Goal: Check status: Check status

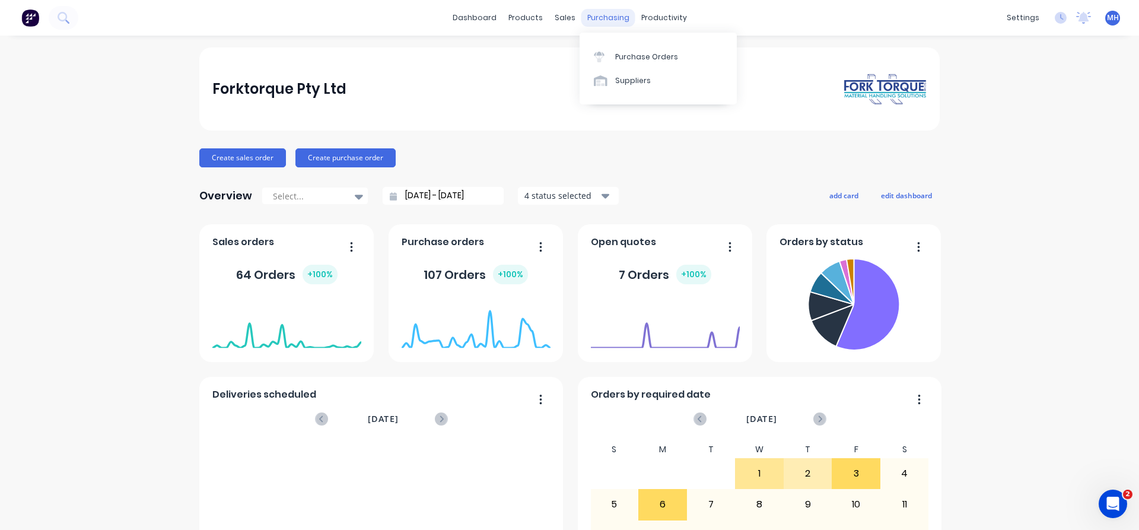
click at [597, 21] on div "purchasing" at bounding box center [608, 18] width 54 height 18
click at [620, 65] on link "Purchase Orders" at bounding box center [658, 56] width 157 height 24
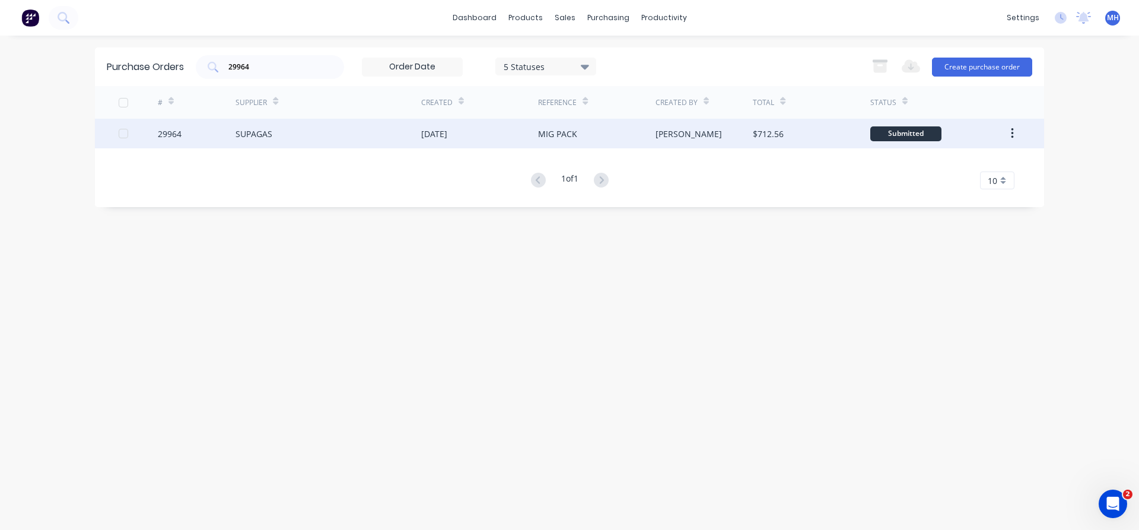
click at [277, 131] on div "SUPAGAS" at bounding box center [329, 134] width 186 height 30
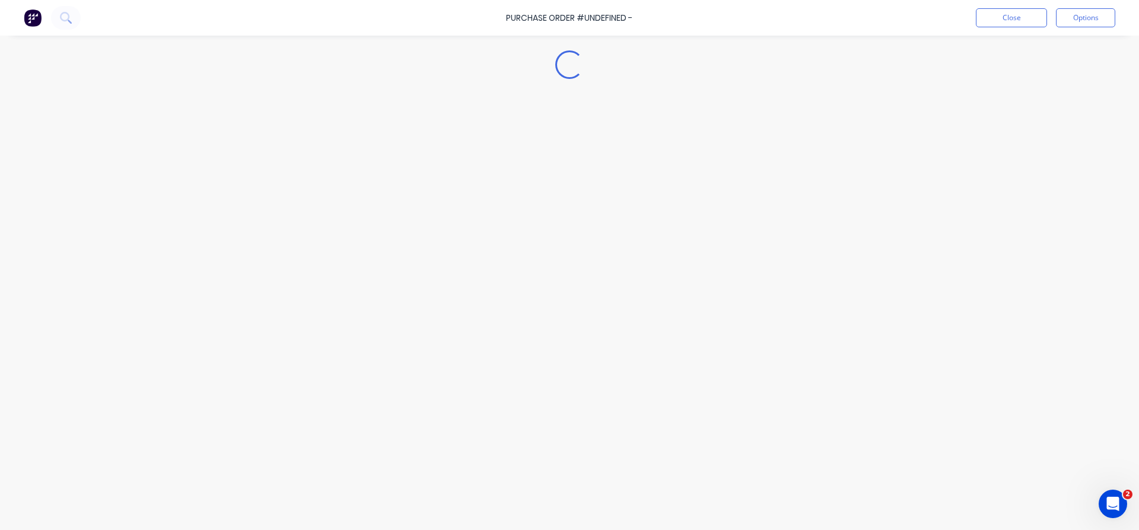
type textarea "x"
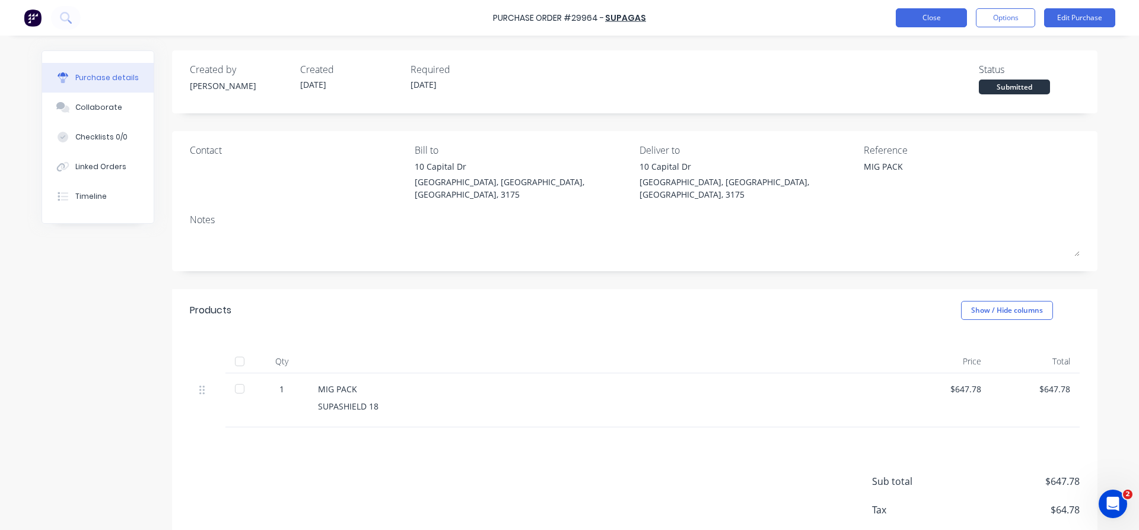
click at [946, 18] on button "Close" at bounding box center [931, 17] width 71 height 19
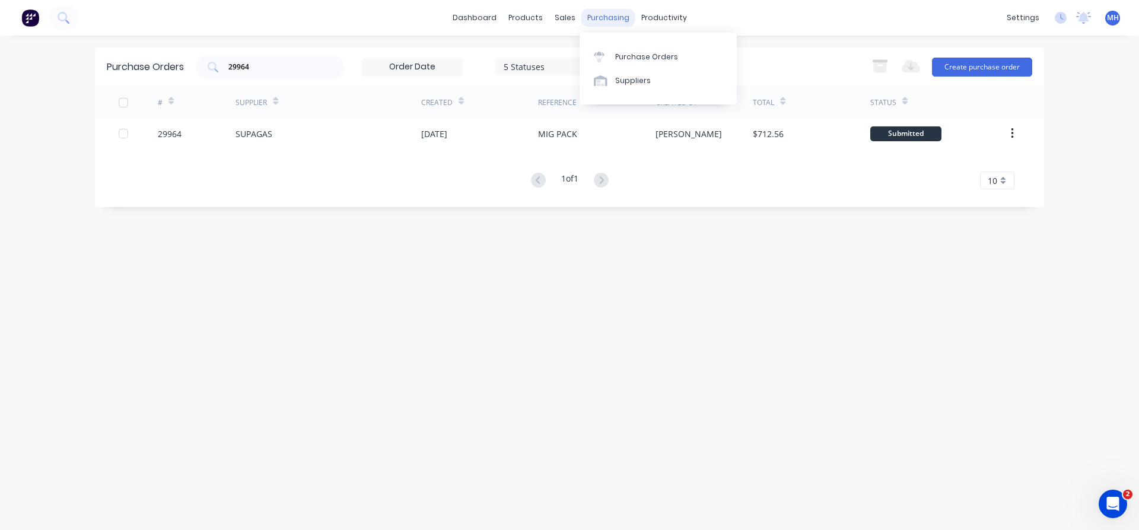
click at [609, 18] on div "purchasing" at bounding box center [608, 18] width 54 height 18
click at [623, 56] on div "Purchase Orders" at bounding box center [646, 57] width 63 height 11
drag, startPoint x: 254, startPoint y: 68, endPoint x: 145, endPoint y: 55, distance: 109.9
click at [227, 61] on input "29964" at bounding box center [276, 67] width 98 height 12
click at [289, 63] on input "ALLFAB" at bounding box center [276, 67] width 98 height 12
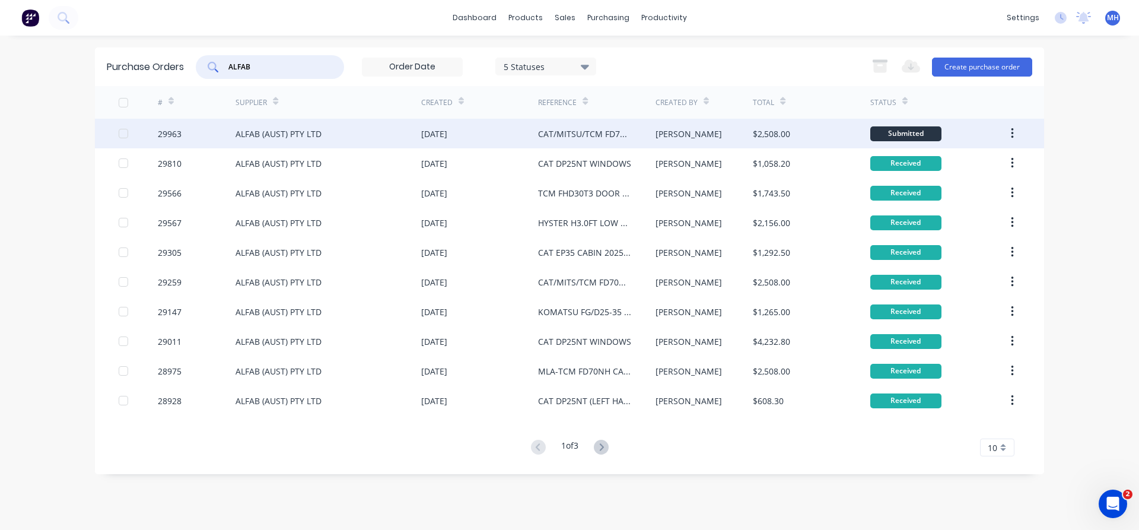
type input "ALFAB"
click at [307, 139] on div "ALFAB (AUST) PTY LTD" at bounding box center [279, 134] width 86 height 12
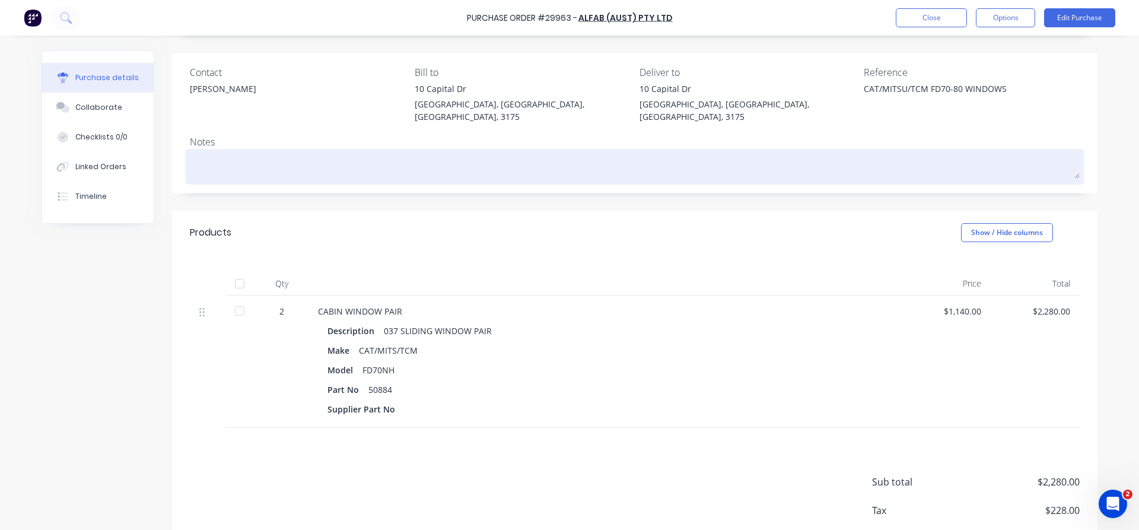
scroll to position [130, 0]
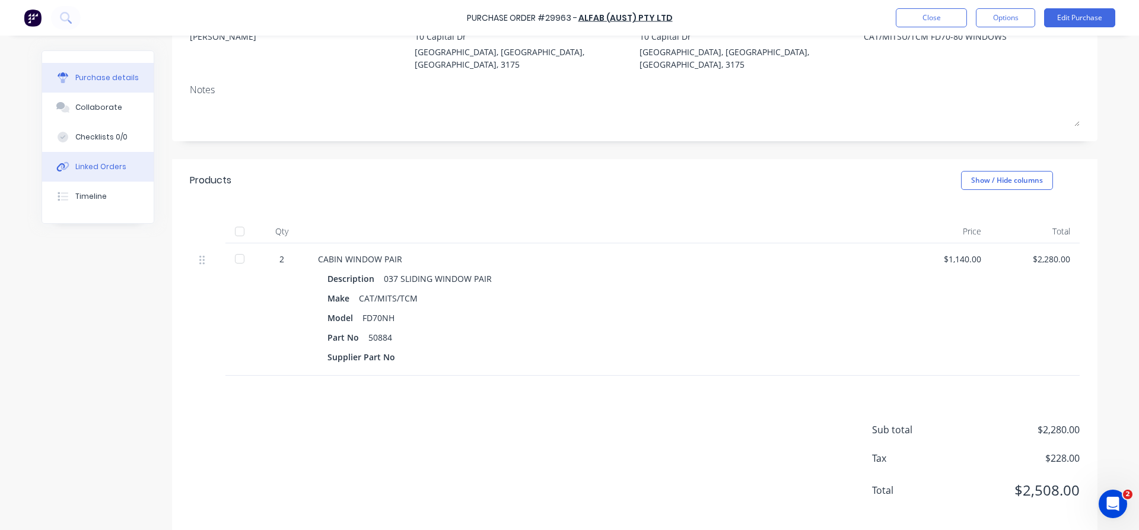
click at [92, 163] on div "Linked Orders" at bounding box center [100, 166] width 51 height 11
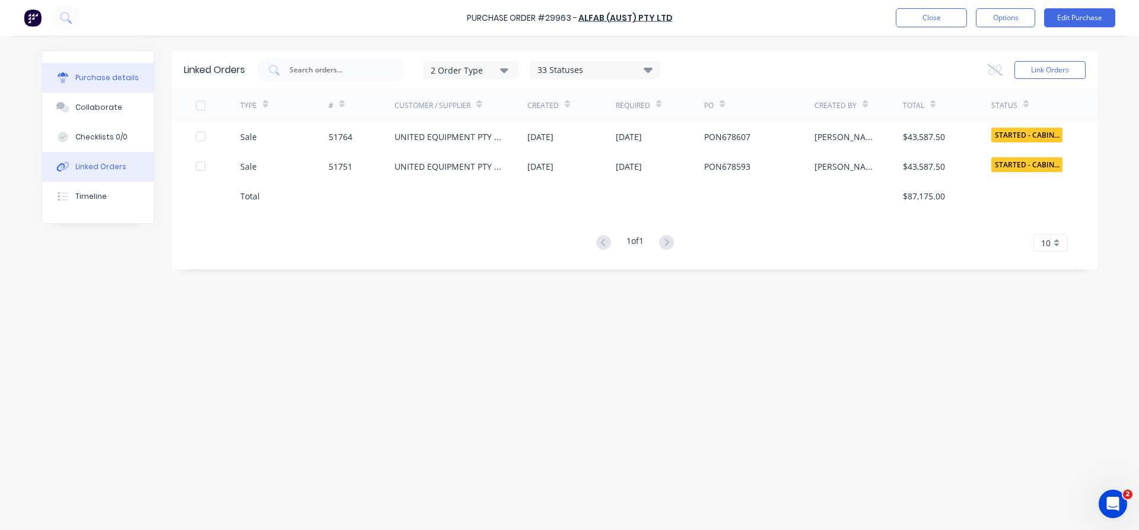
click at [106, 77] on div "Purchase details" at bounding box center [106, 77] width 63 height 11
type textarea "x"
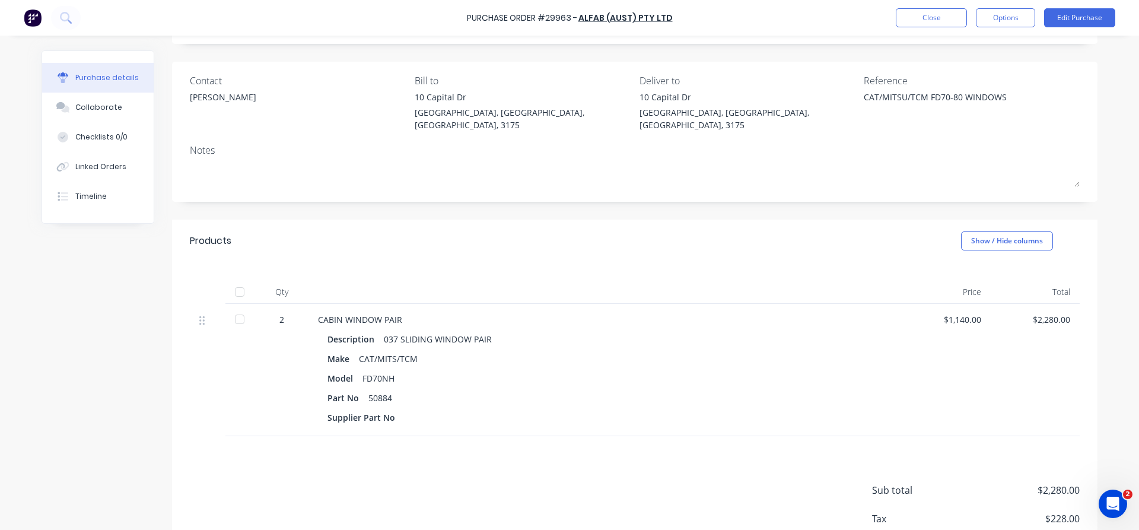
scroll to position [130, 0]
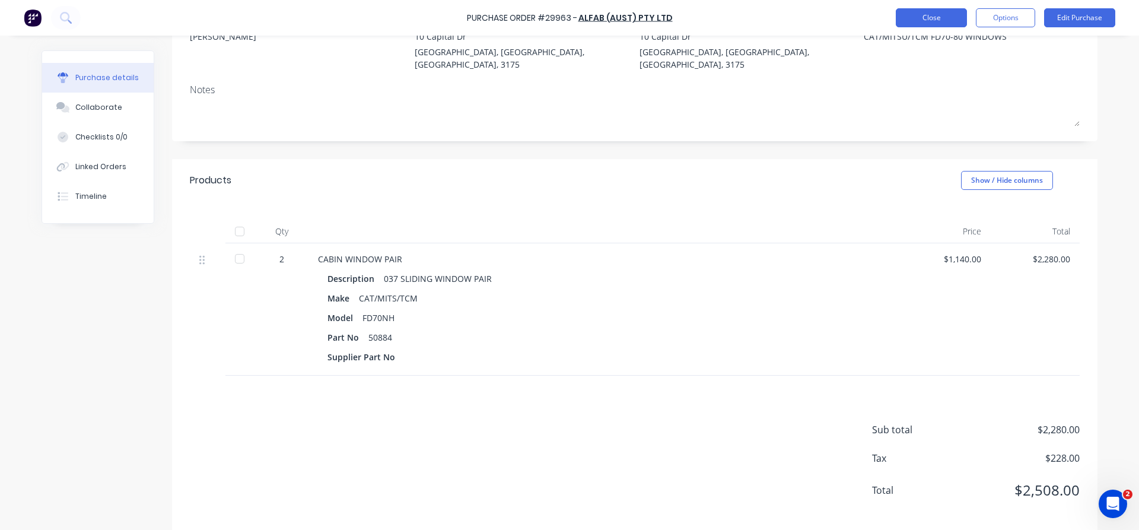
click at [937, 18] on button "Close" at bounding box center [931, 17] width 71 height 19
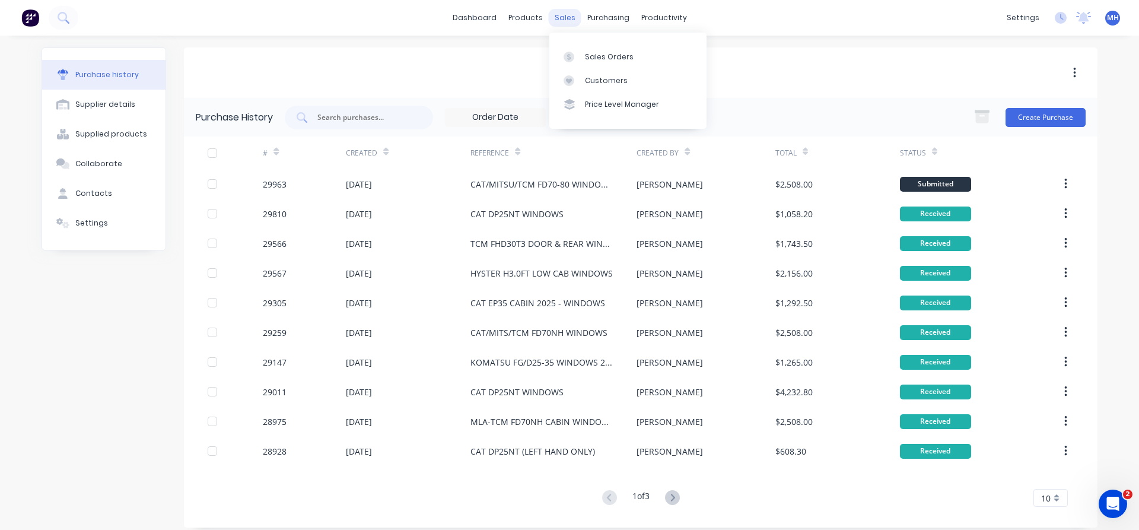
click at [567, 23] on div "sales" at bounding box center [565, 18] width 33 height 18
click at [590, 61] on div "Sales Orders" at bounding box center [609, 57] width 49 height 11
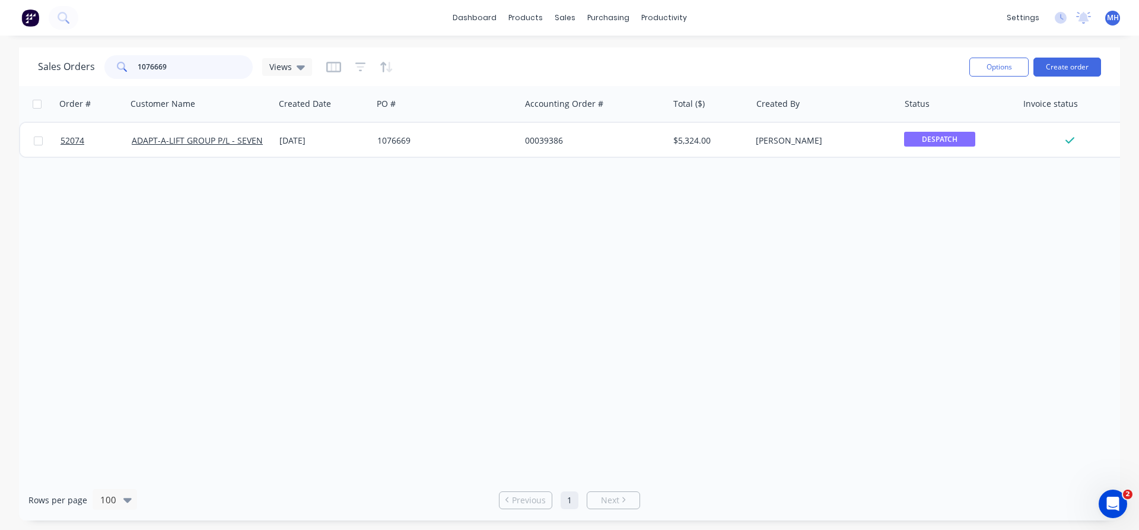
drag, startPoint x: 175, startPoint y: 68, endPoint x: 58, endPoint y: 85, distance: 118.0
click at [138, 79] on input "1076669" at bounding box center [196, 67] width 116 height 24
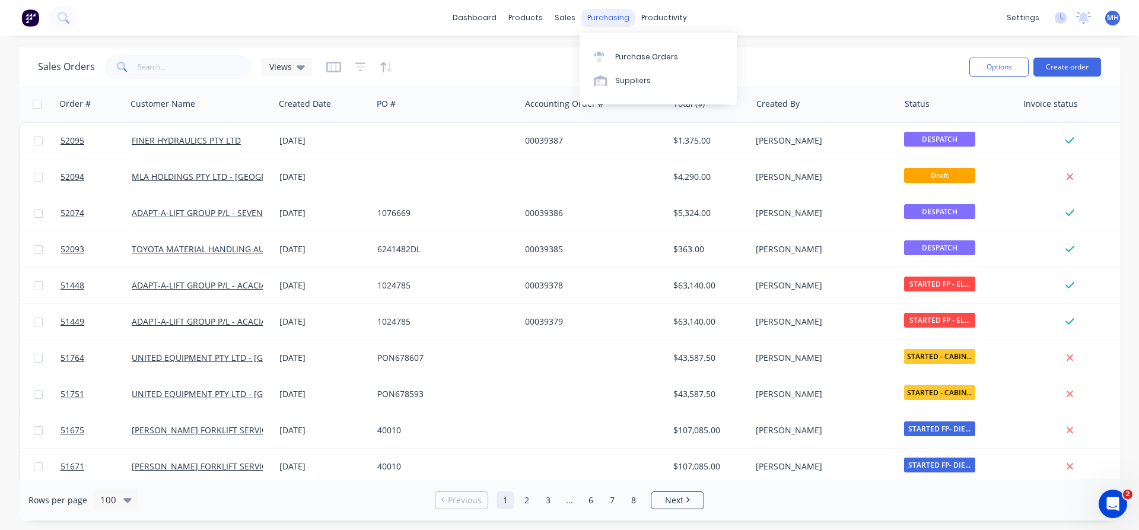
click at [603, 18] on div "purchasing" at bounding box center [608, 18] width 54 height 18
click at [626, 53] on div "Purchase Orders" at bounding box center [646, 57] width 63 height 11
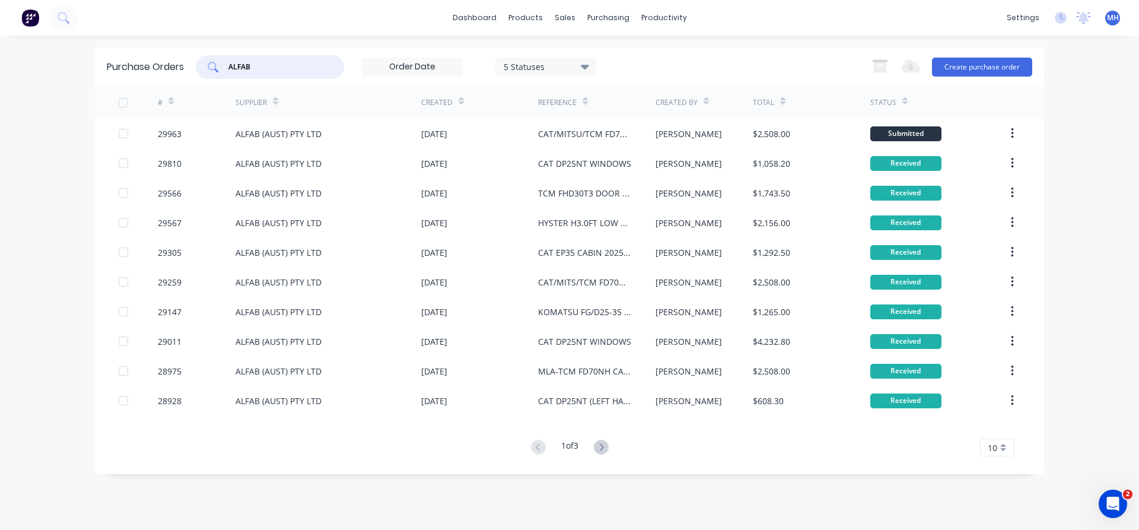
drag, startPoint x: 257, startPoint y: 67, endPoint x: 198, endPoint y: 65, distance: 58.8
click at [227, 65] on input "ALFAB" at bounding box center [276, 67] width 98 height 12
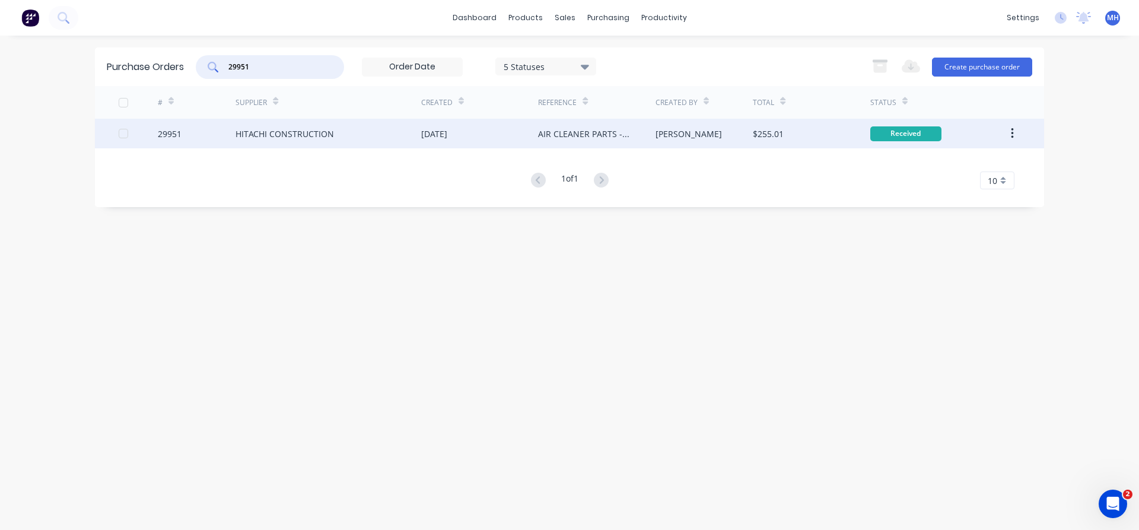
type input "29951"
click at [326, 131] on div "HITACHI CONSTRUCTION" at bounding box center [285, 134] width 98 height 12
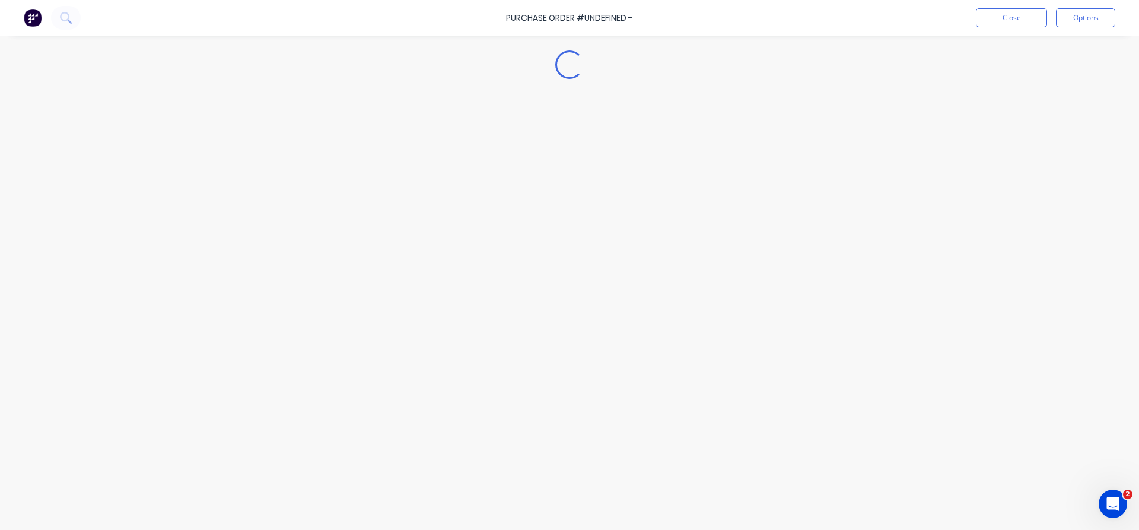
type textarea "x"
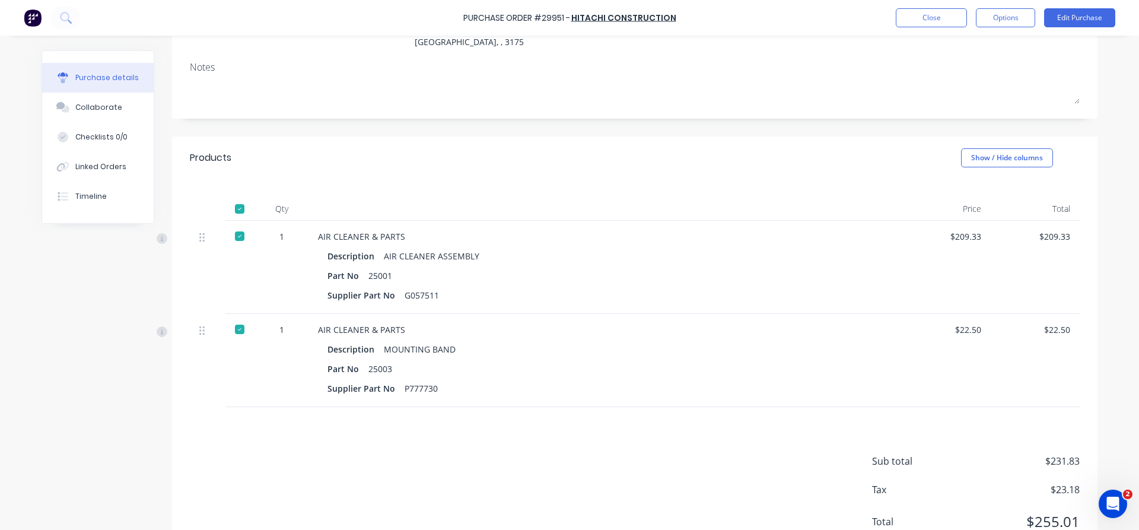
scroll to position [116, 0]
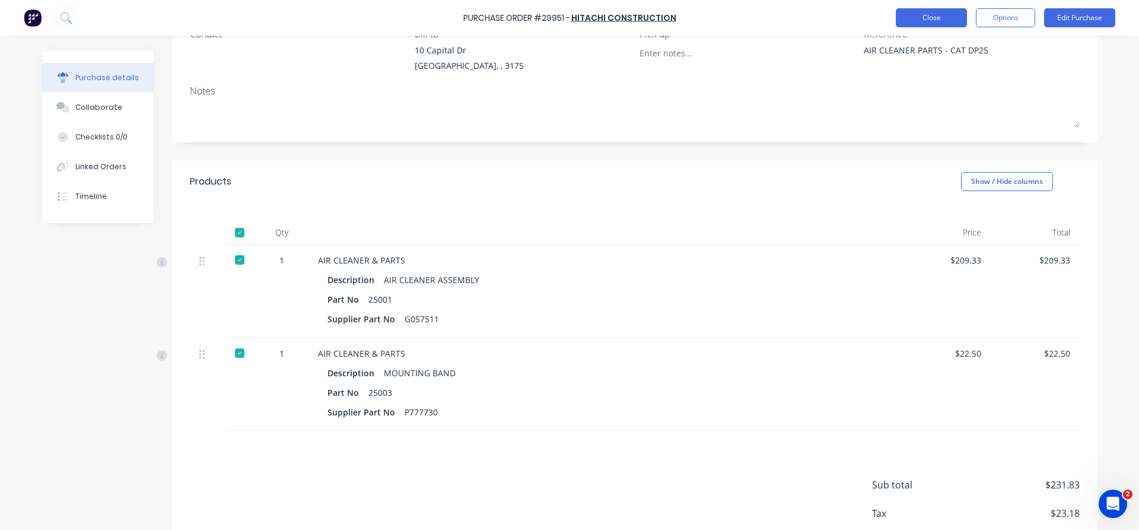
click at [925, 19] on button "Close" at bounding box center [931, 17] width 71 height 19
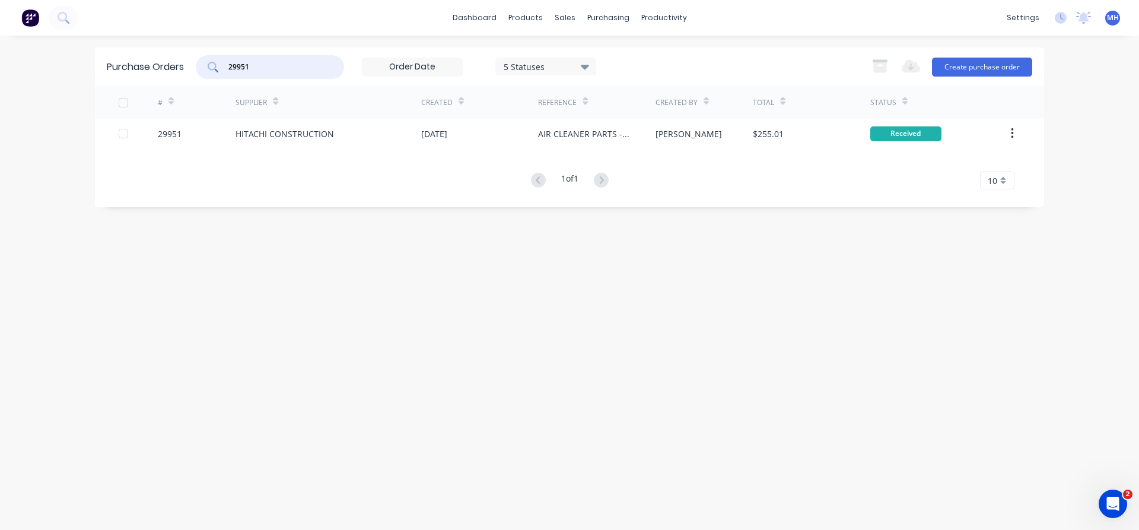
drag, startPoint x: 272, startPoint y: 70, endPoint x: 182, endPoint y: 68, distance: 90.2
click at [227, 68] on input "29951" at bounding box center [276, 67] width 98 height 12
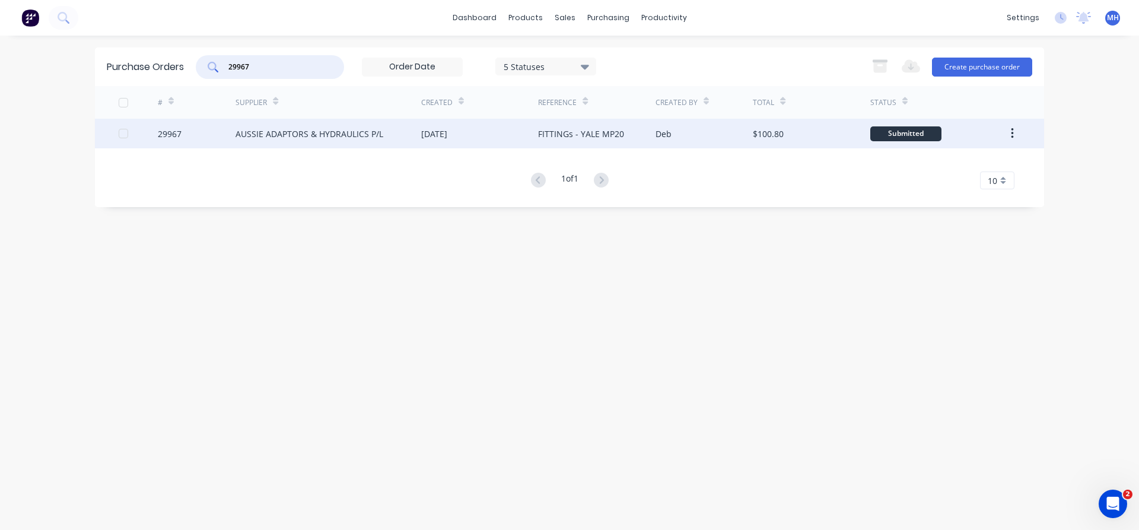
type input "29967"
click at [262, 133] on div "AUSSIE ADAPTORS & HYDRAULICS P/L" at bounding box center [310, 134] width 148 height 12
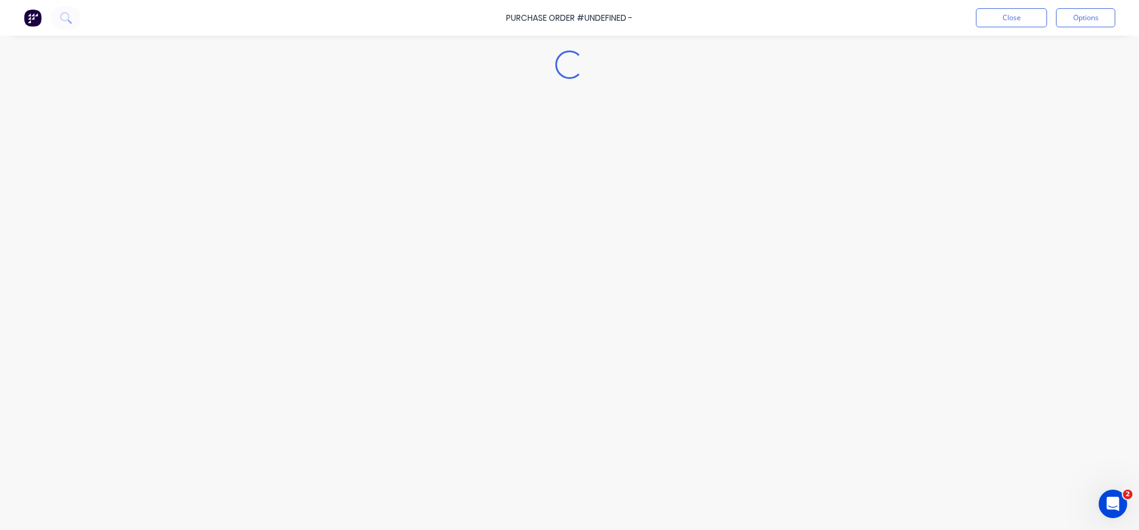
type textarea "x"
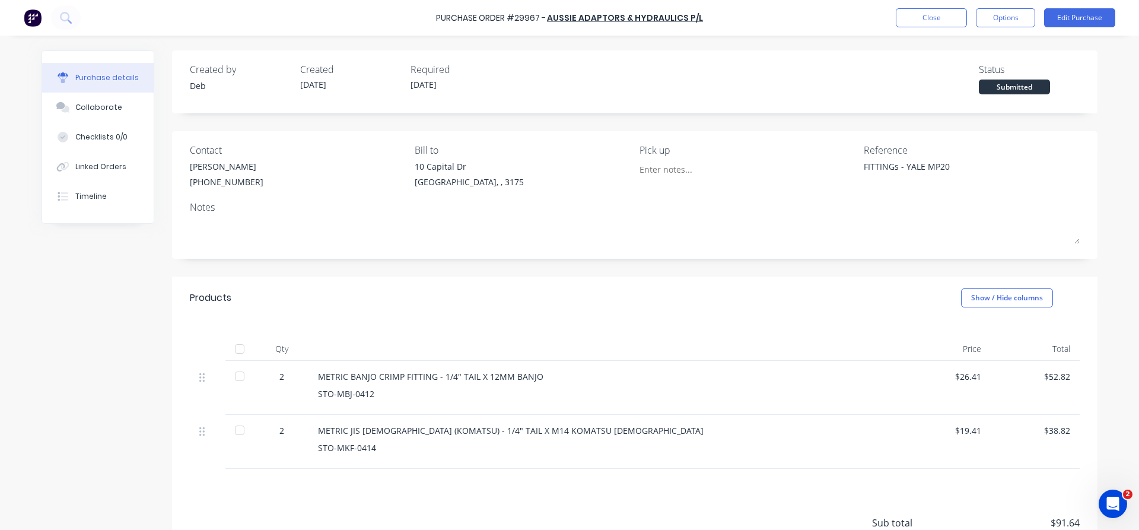
click at [928, 7] on div "Purchase Order #29967 - AUSSIE ADAPTORS & HYDRAULICS P/L Close Options Edit Pur…" at bounding box center [569, 18] width 1139 height 36
click at [928, 15] on button "Close" at bounding box center [931, 17] width 71 height 19
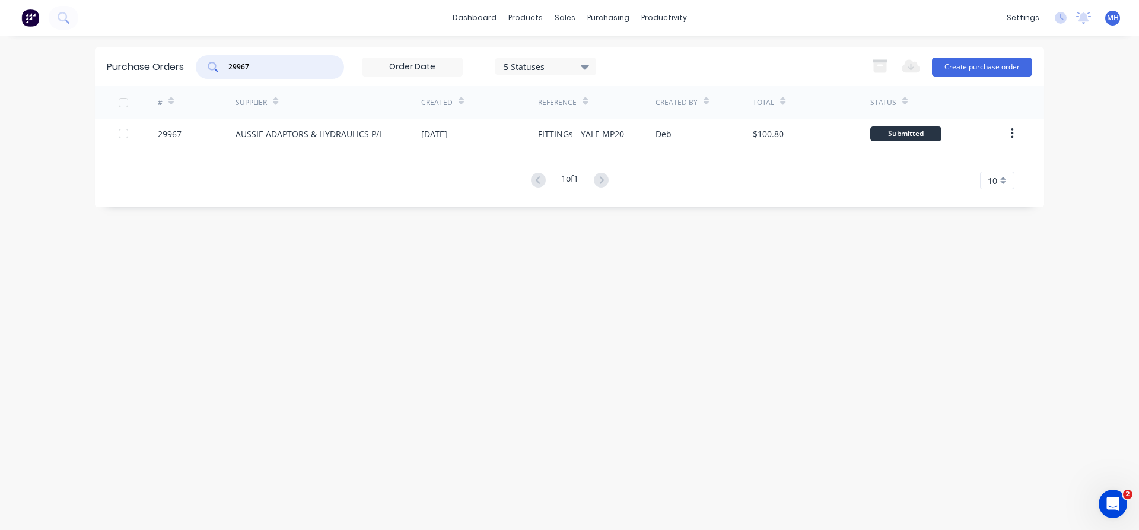
click at [264, 66] on input "29967" at bounding box center [276, 67] width 98 height 12
type input "29970"
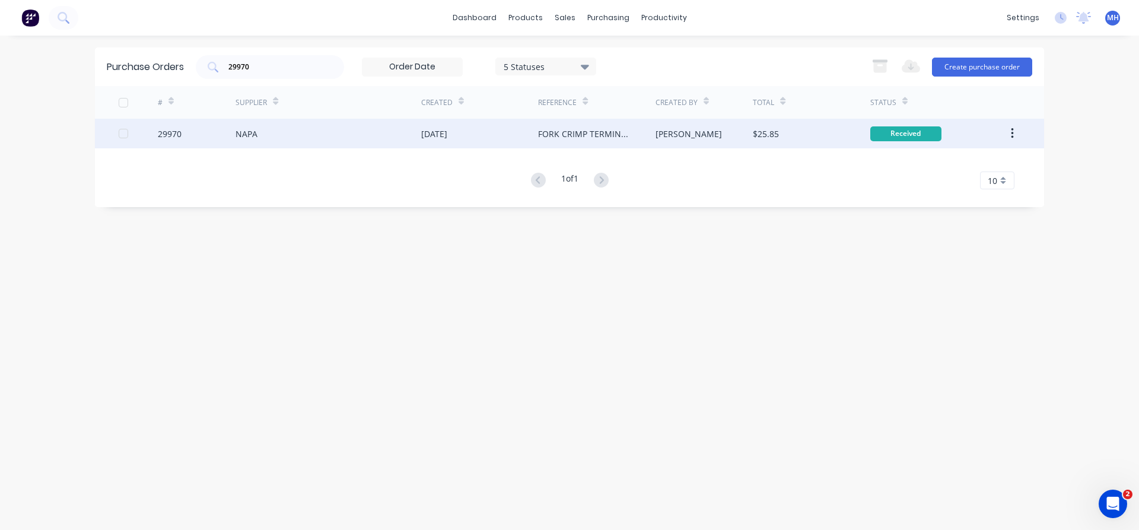
click at [287, 131] on div "NAPA" at bounding box center [329, 134] width 186 height 30
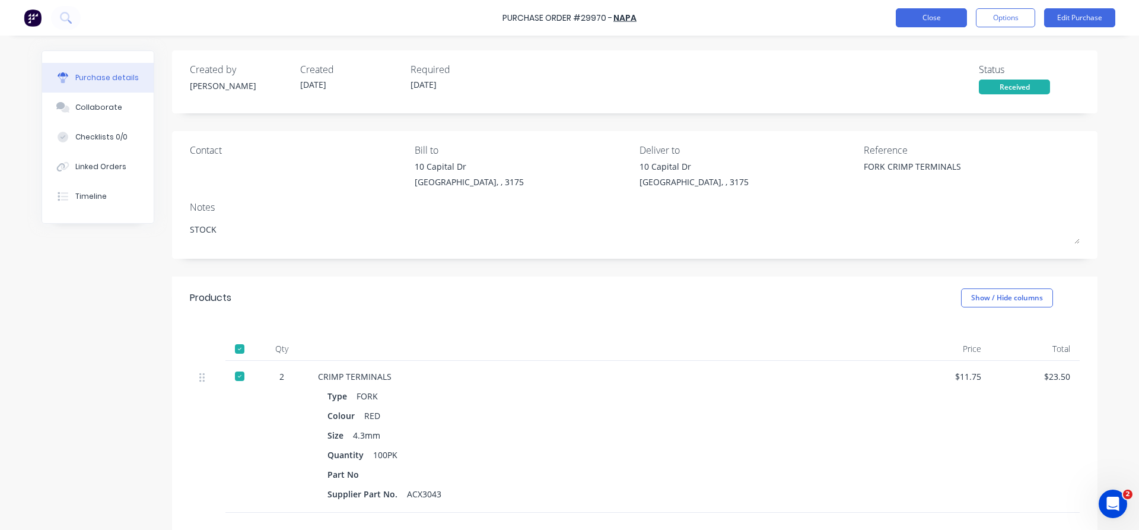
click at [925, 17] on button "Close" at bounding box center [931, 17] width 71 height 19
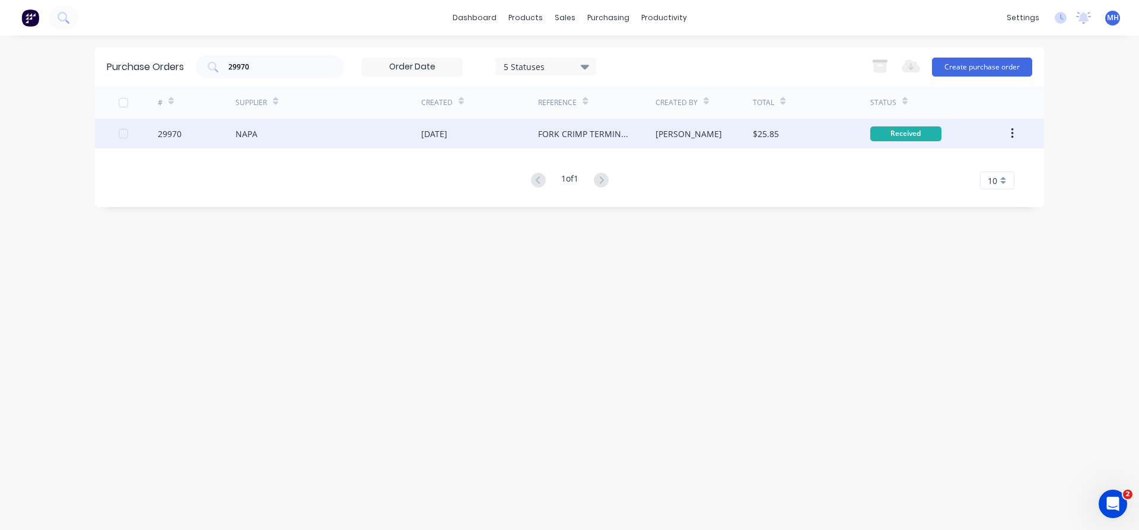
click at [383, 140] on div "NAPA" at bounding box center [329, 134] width 186 height 30
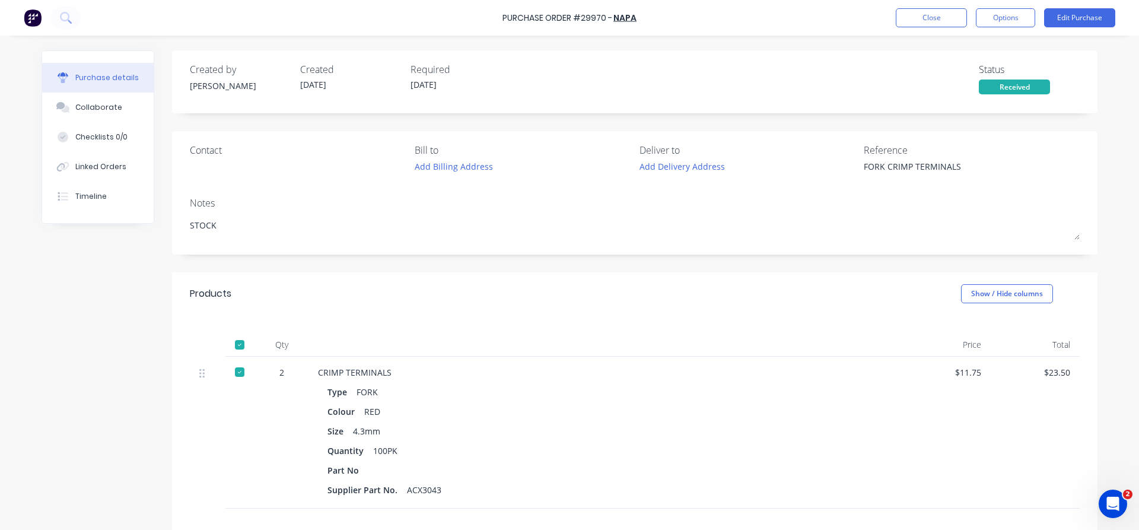
type textarea "x"
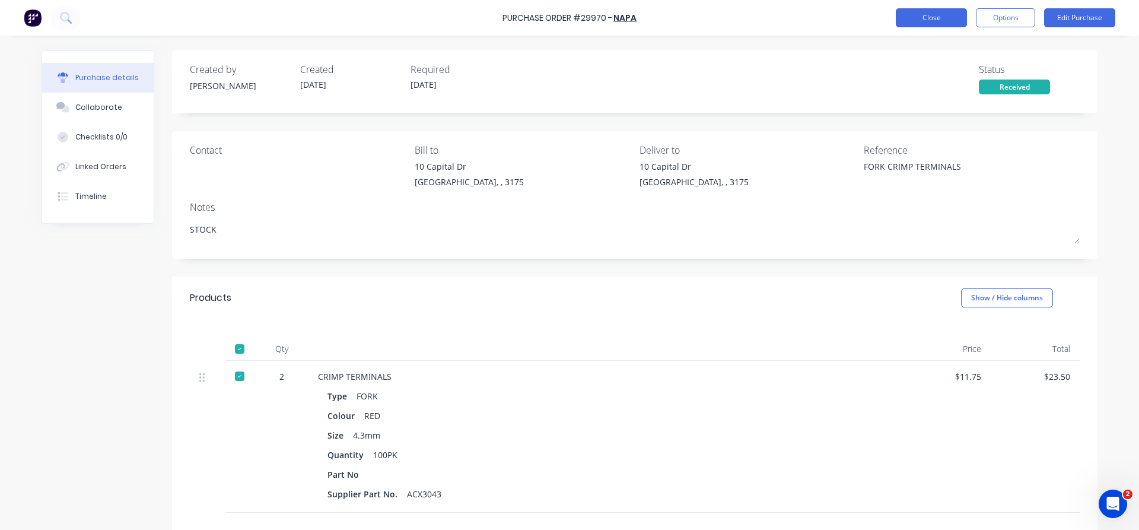
click at [908, 18] on button "Close" at bounding box center [931, 17] width 71 height 19
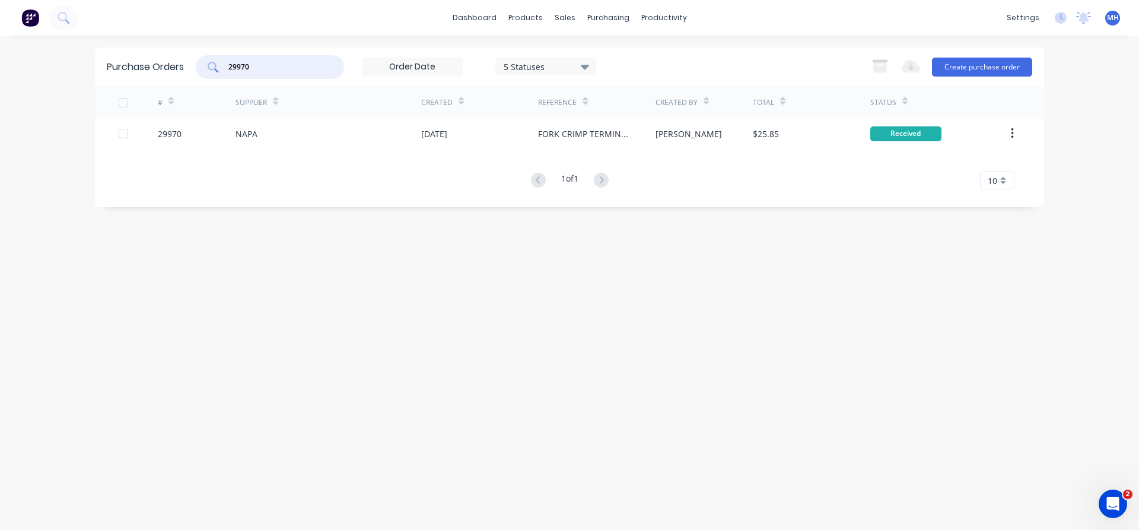
drag, startPoint x: 266, startPoint y: 72, endPoint x: 197, endPoint y: 69, distance: 69.4
click at [227, 69] on input "29970" at bounding box center [276, 67] width 98 height 12
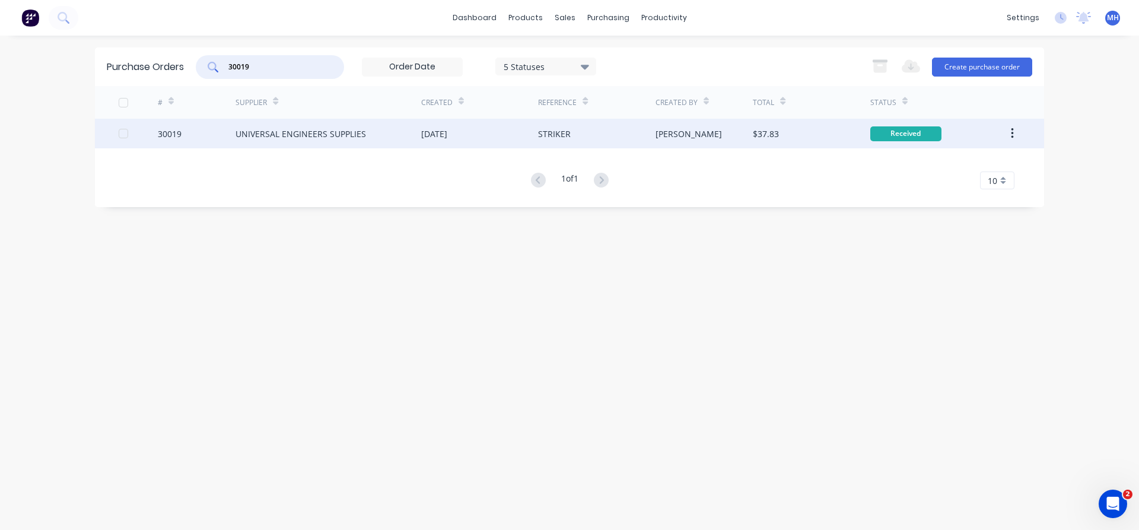
type input "30019"
click at [374, 136] on div "UNIVERSAL ENGINEERS SUPPLIES" at bounding box center [329, 134] width 186 height 30
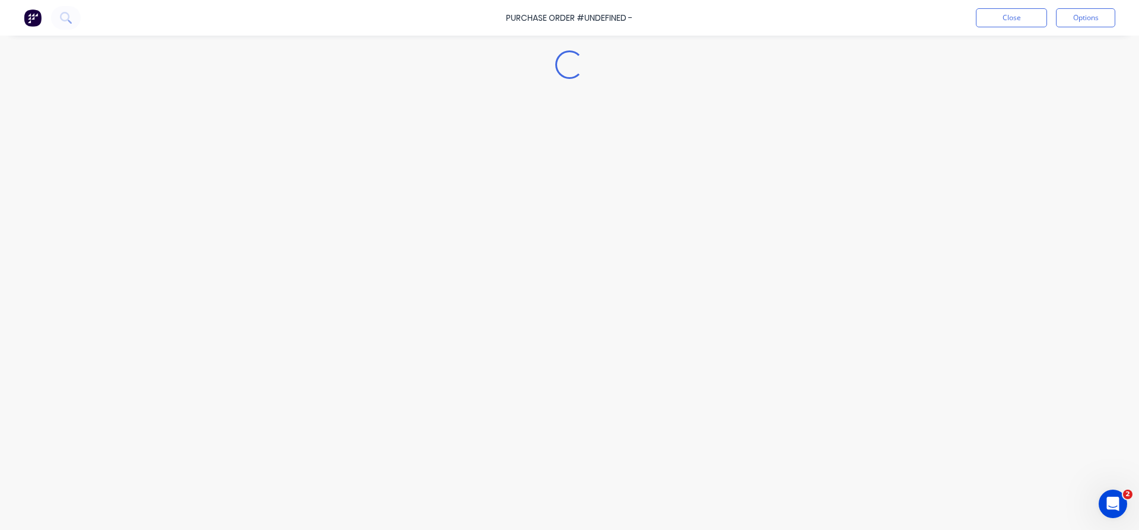
type textarea "x"
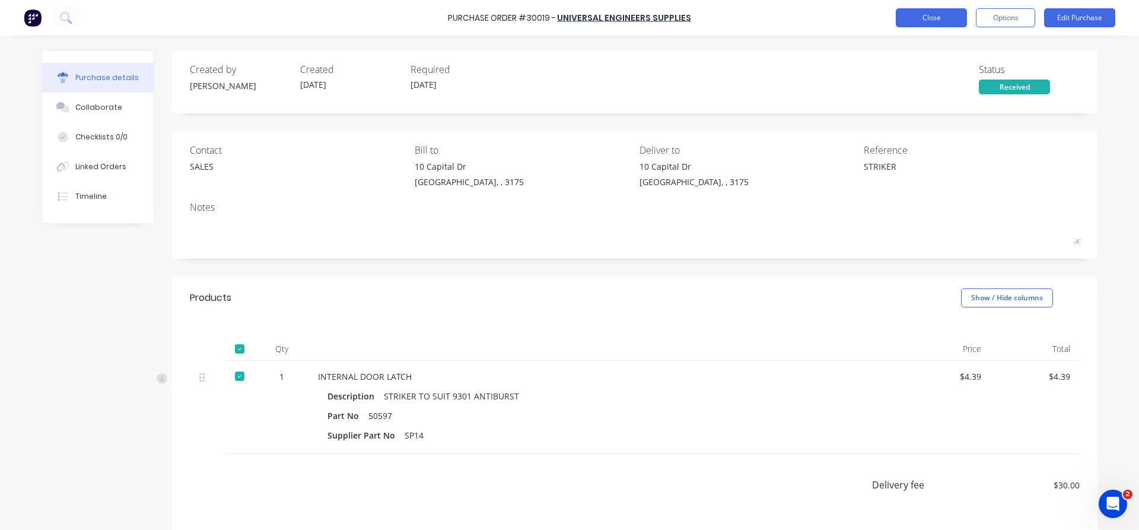
click at [916, 20] on button "Close" at bounding box center [931, 17] width 71 height 19
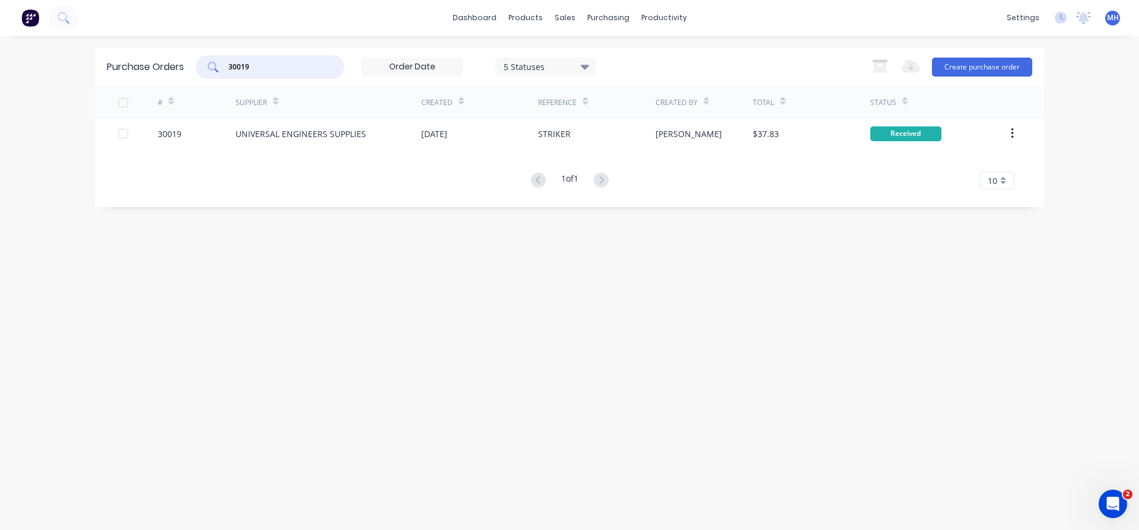
click at [275, 66] on input "30019" at bounding box center [276, 67] width 98 height 12
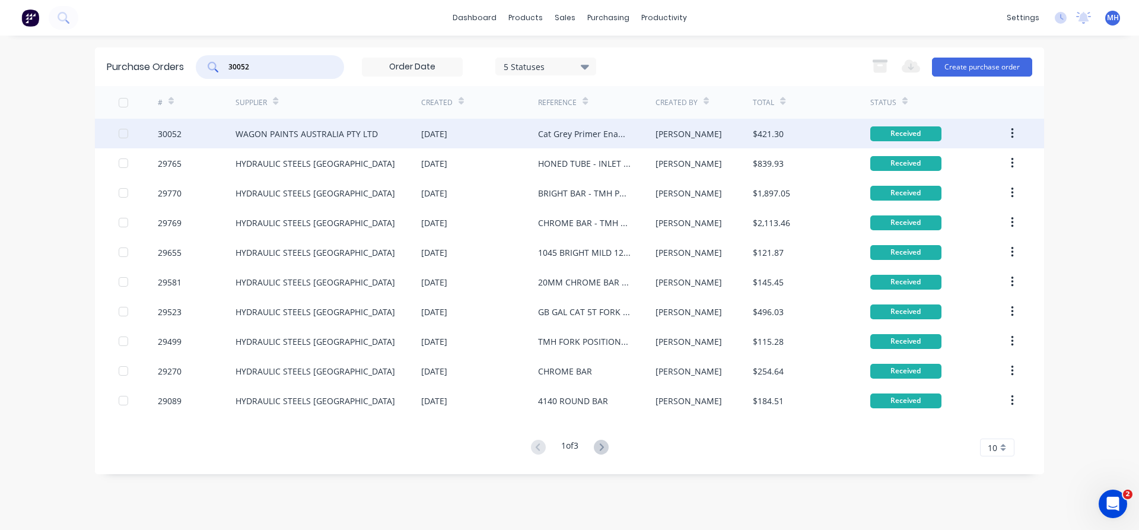
type input "30052"
click at [301, 138] on div "WAGON PAINTS AUSTRALIA PTY LTD" at bounding box center [307, 134] width 142 height 12
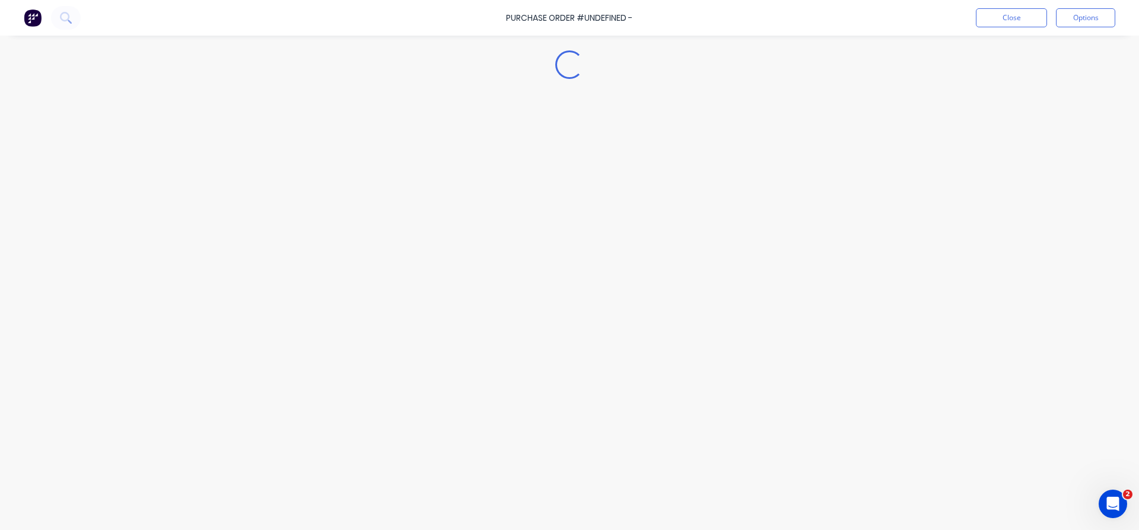
type textarea "x"
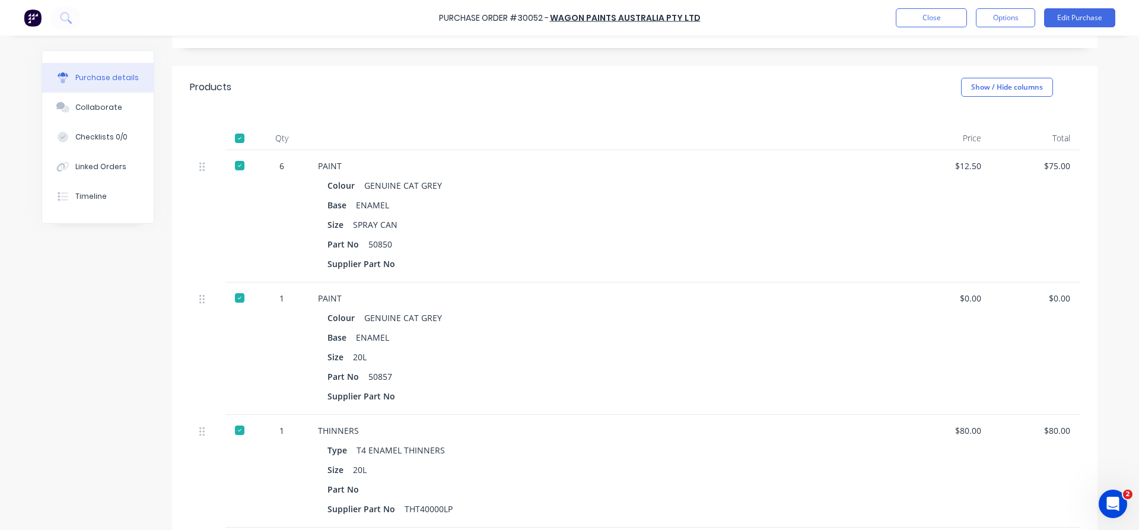
scroll to position [176, 0]
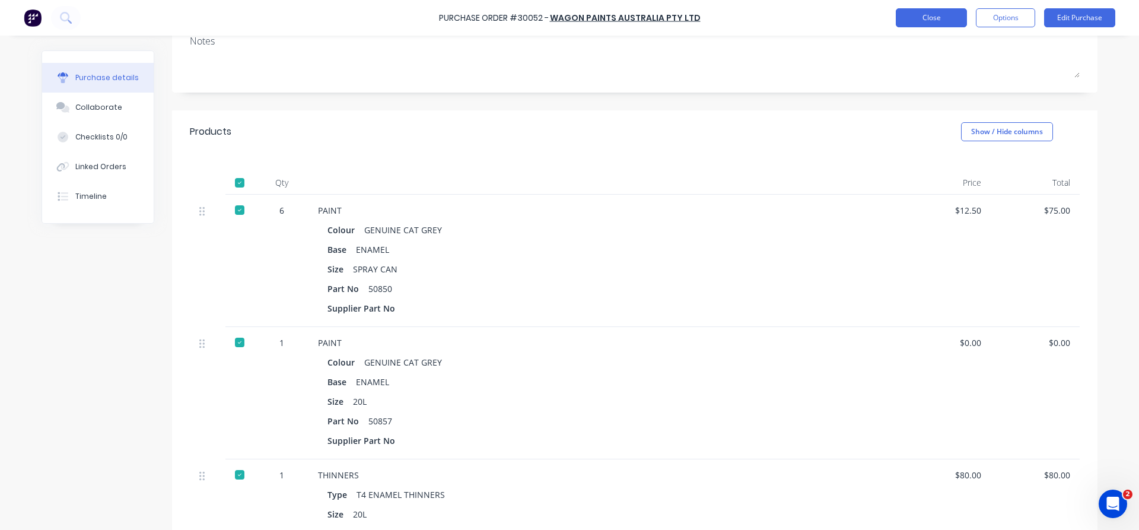
click at [950, 21] on button "Close" at bounding box center [931, 17] width 71 height 19
